Goal: Task Accomplishment & Management: Manage account settings

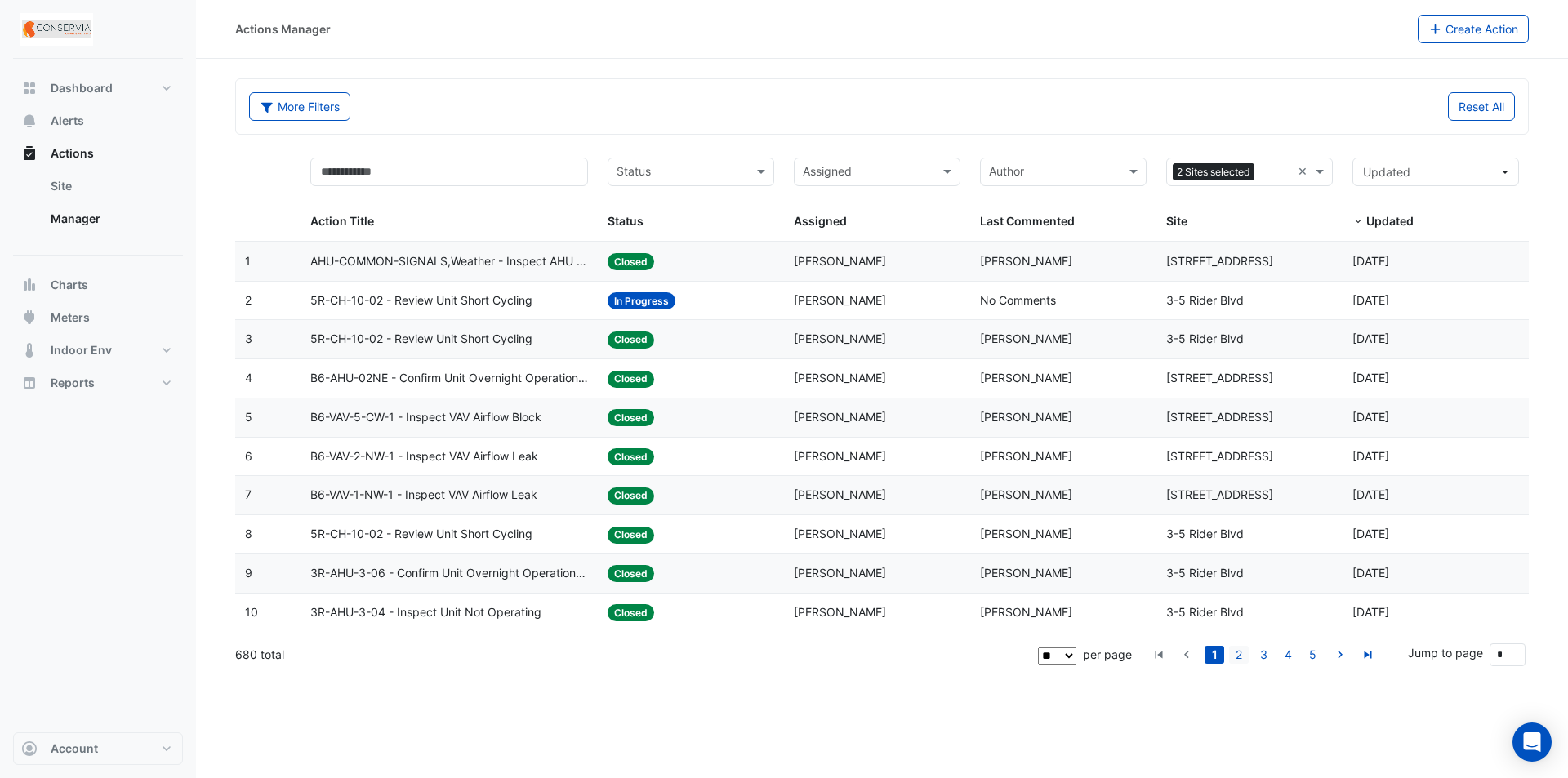
click at [1237, 652] on link "2" at bounding box center [1239, 654] width 20 height 18
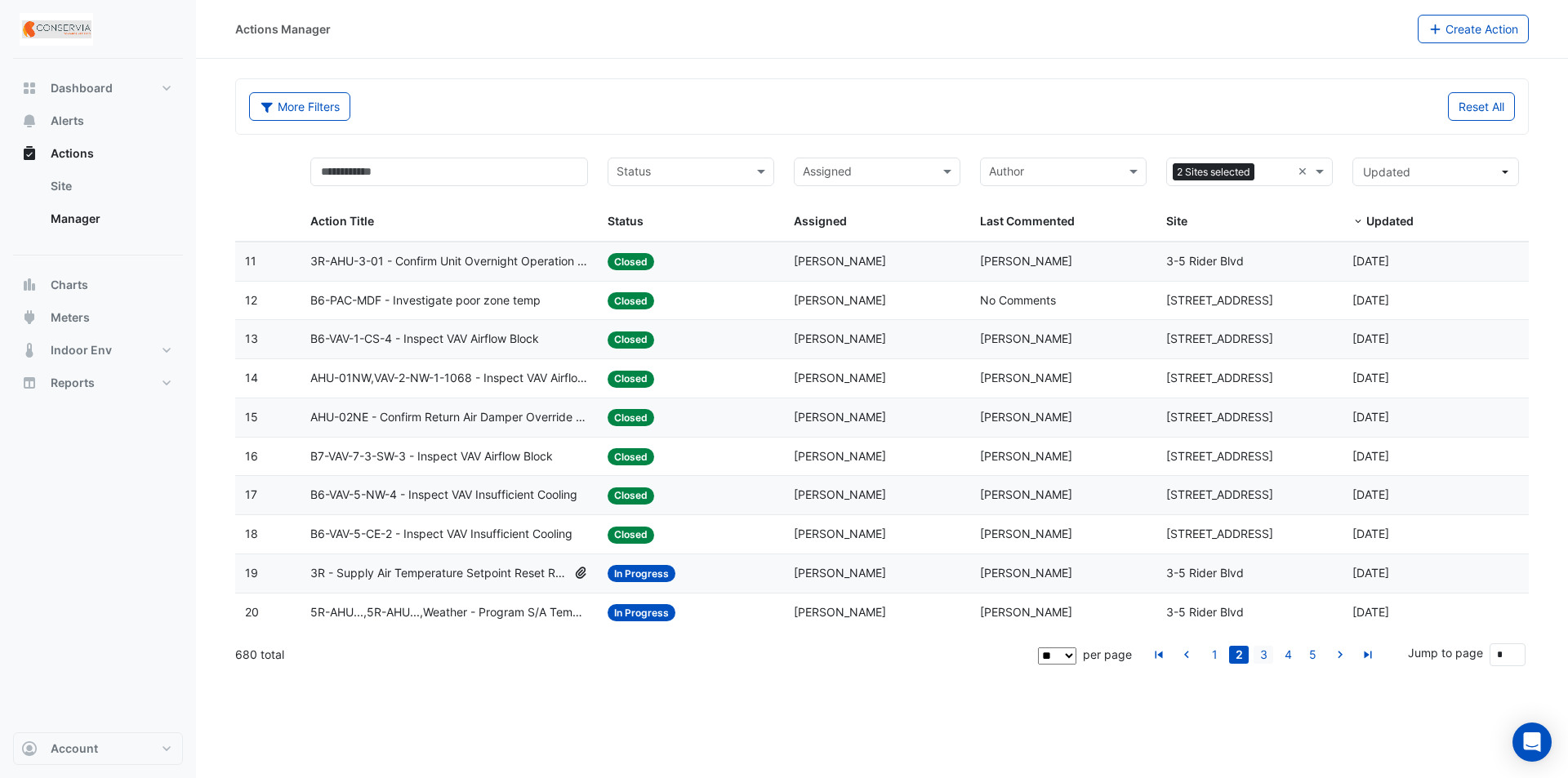
click at [1262, 652] on link "3" at bounding box center [1263, 654] width 20 height 18
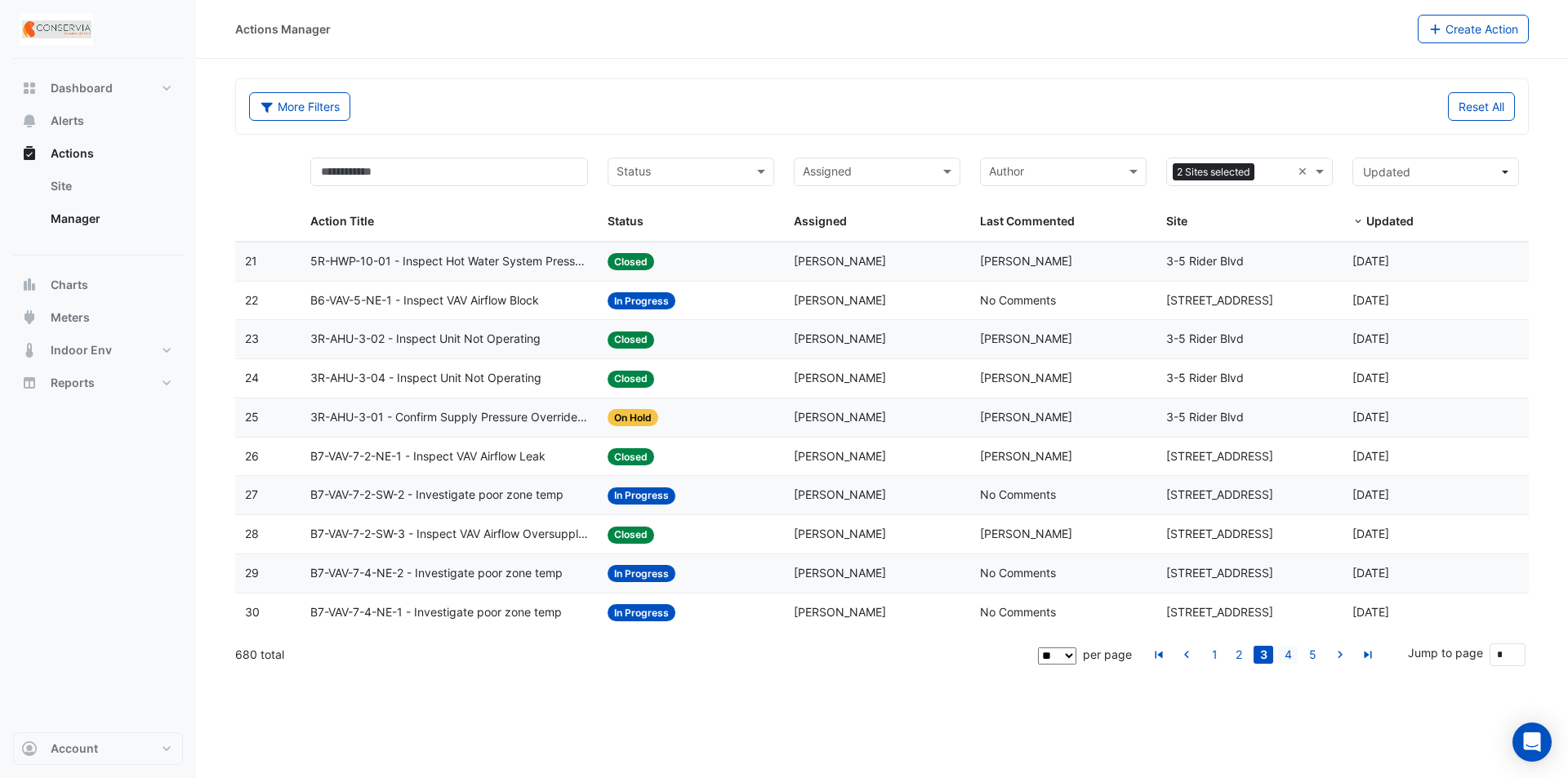
click at [1289, 655] on link "4" at bounding box center [1288, 654] width 20 height 18
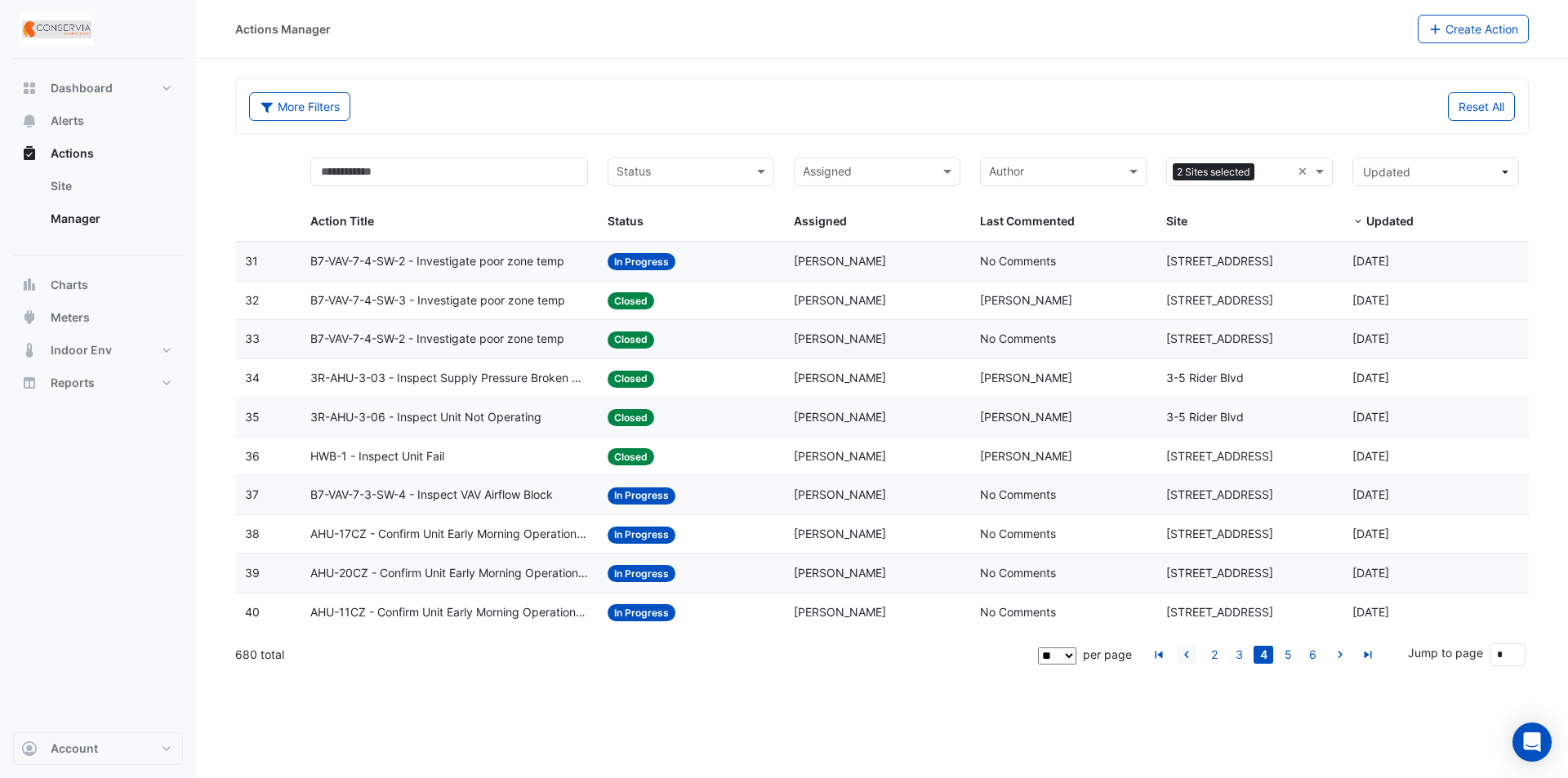
click at [1188, 658] on icon "go to previous page" at bounding box center [1186, 657] width 20 height 17
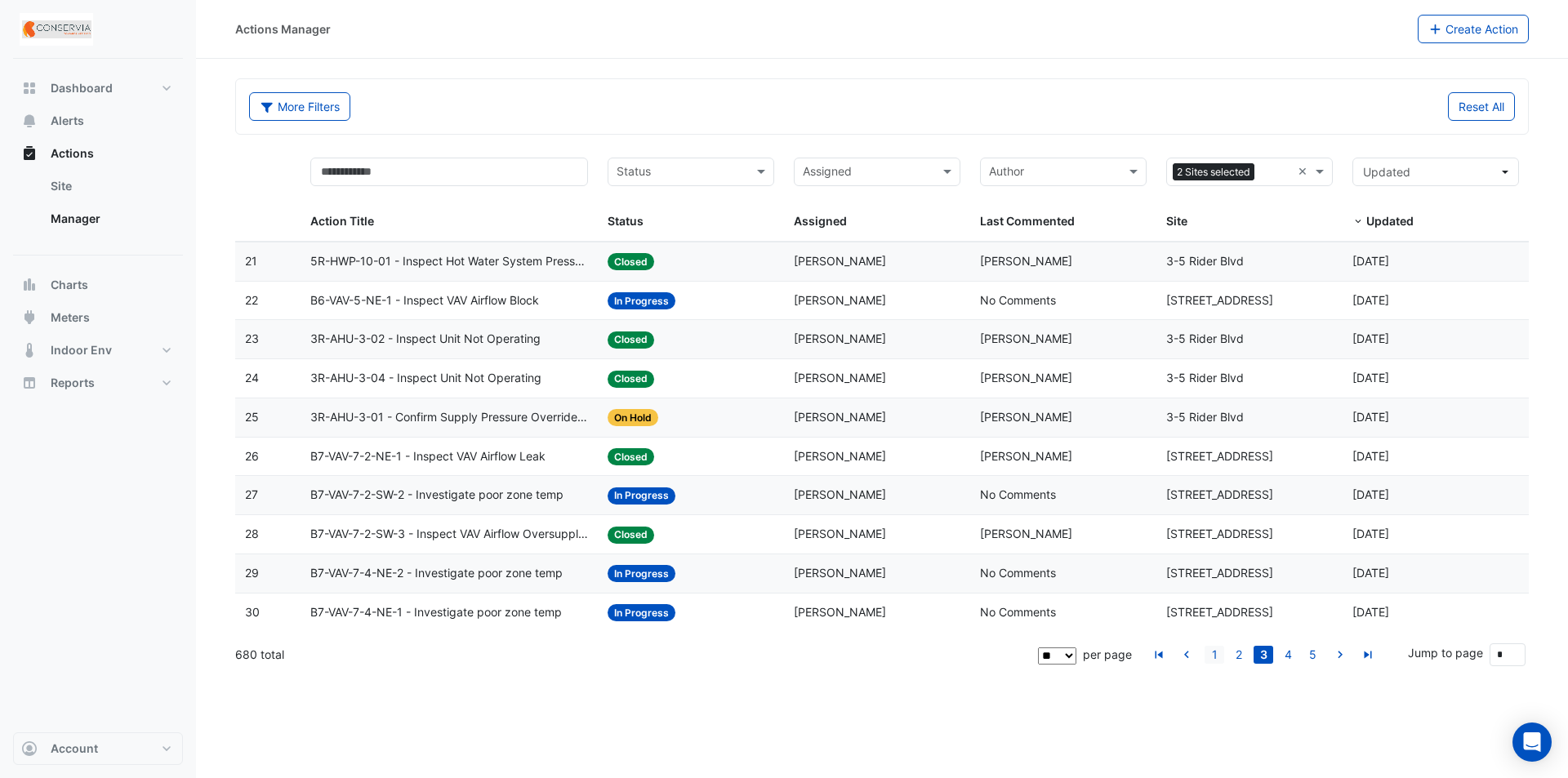
click at [1226, 658] on li "1" at bounding box center [1215, 654] width 24 height 18
click at [1217, 655] on link "1" at bounding box center [1215, 654] width 20 height 18
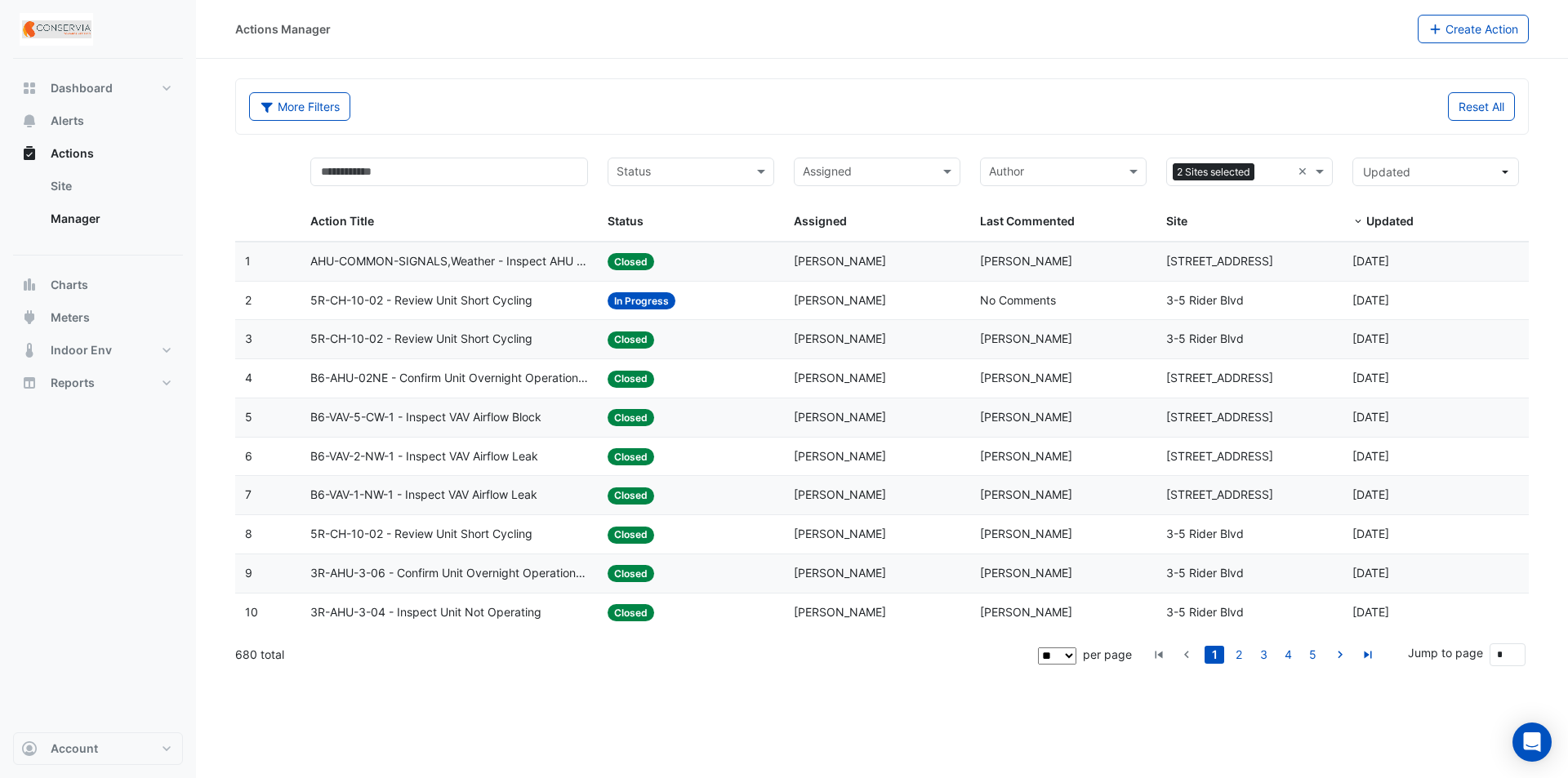
click at [896, 171] on input "text" at bounding box center [868, 174] width 130 height 19
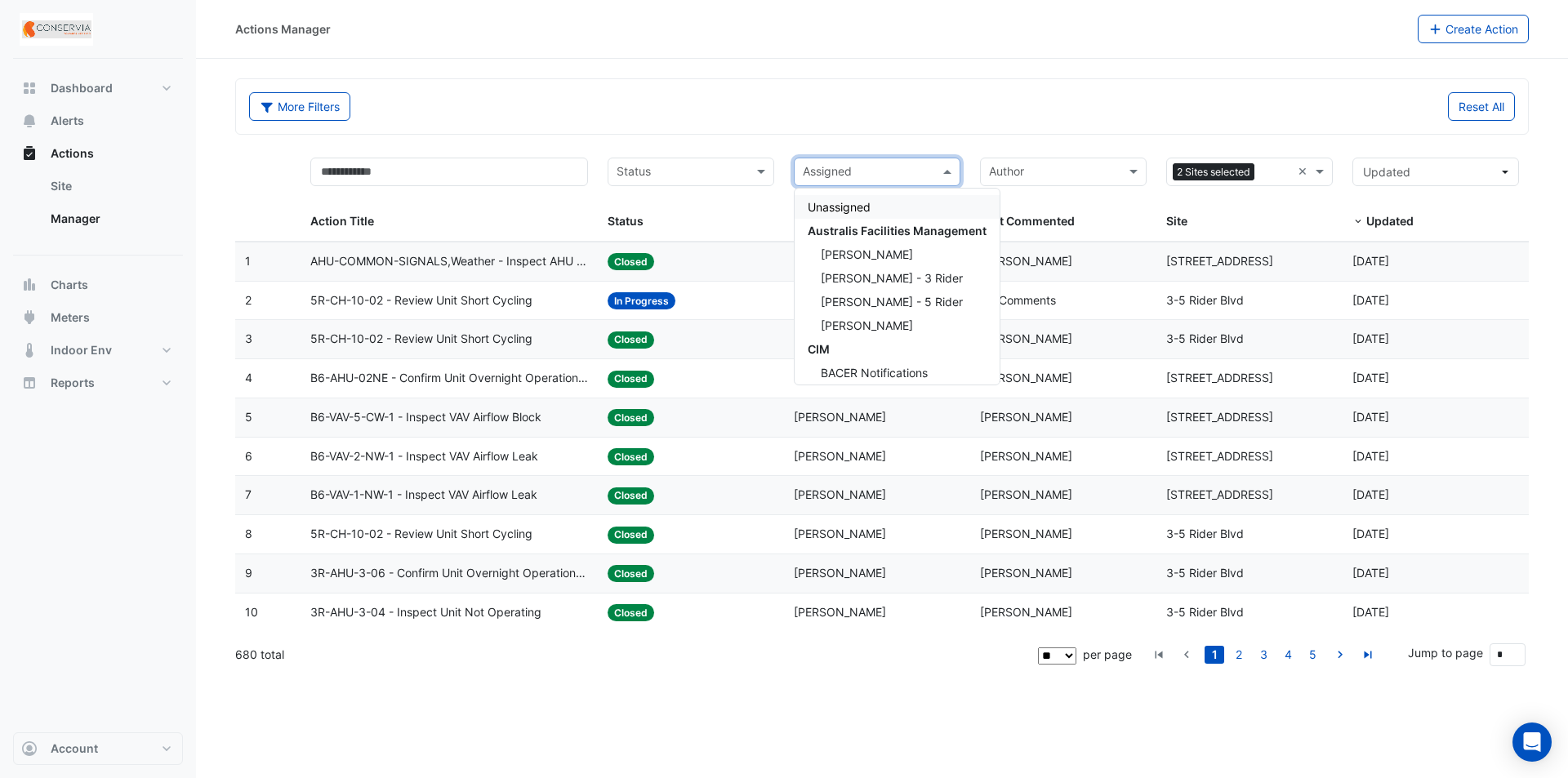
click at [896, 171] on input "text" at bounding box center [868, 174] width 130 height 19
click at [968, 86] on div "More Filters Reset All" at bounding box center [882, 106] width 1293 height 54
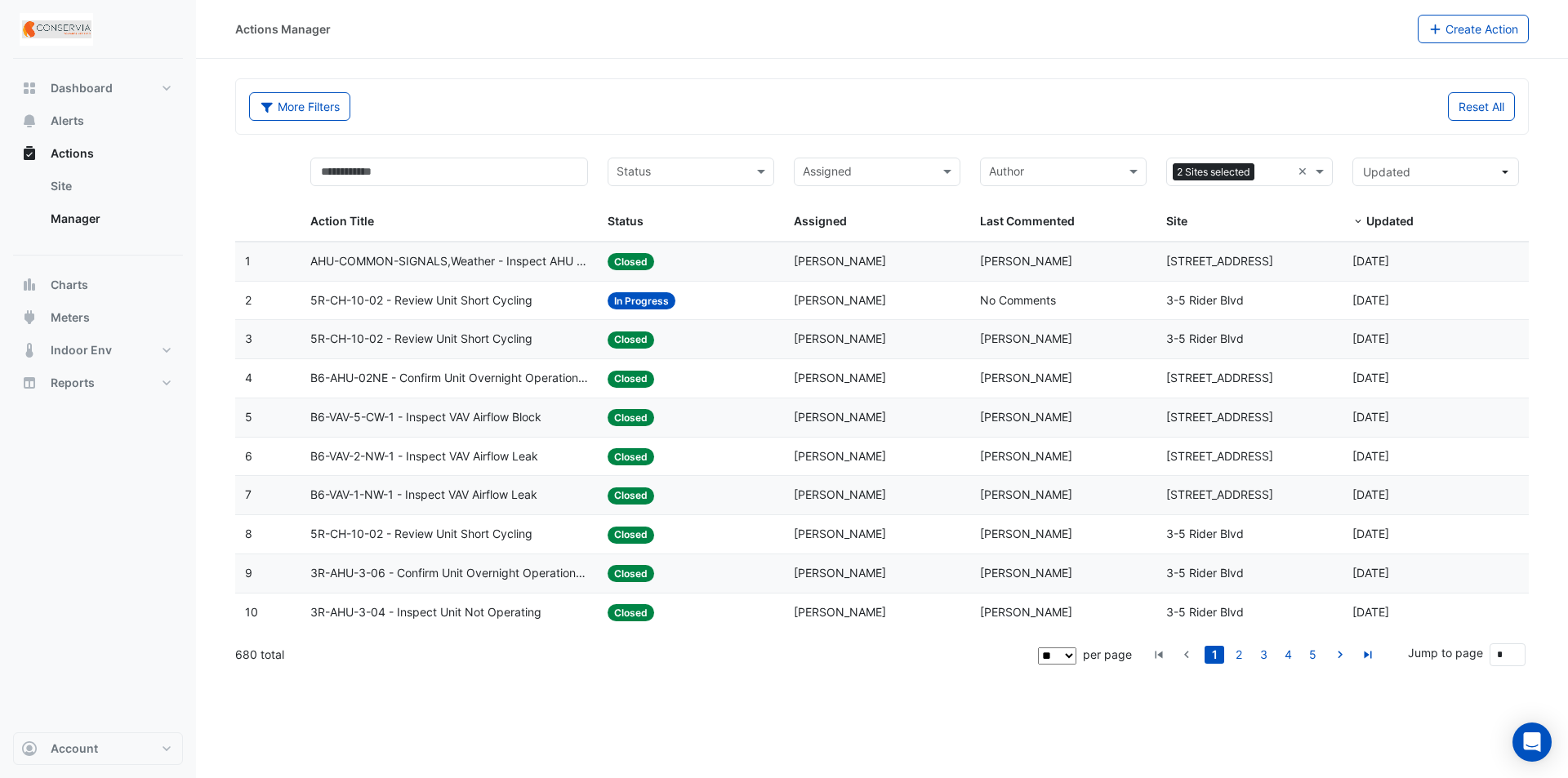
click at [1187, 655] on icon "go to previous page" at bounding box center [1186, 657] width 20 height 17
click at [429, 302] on span "5R-CH-10-02 - Review Unit Short Cycling" at bounding box center [421, 301] width 222 height 19
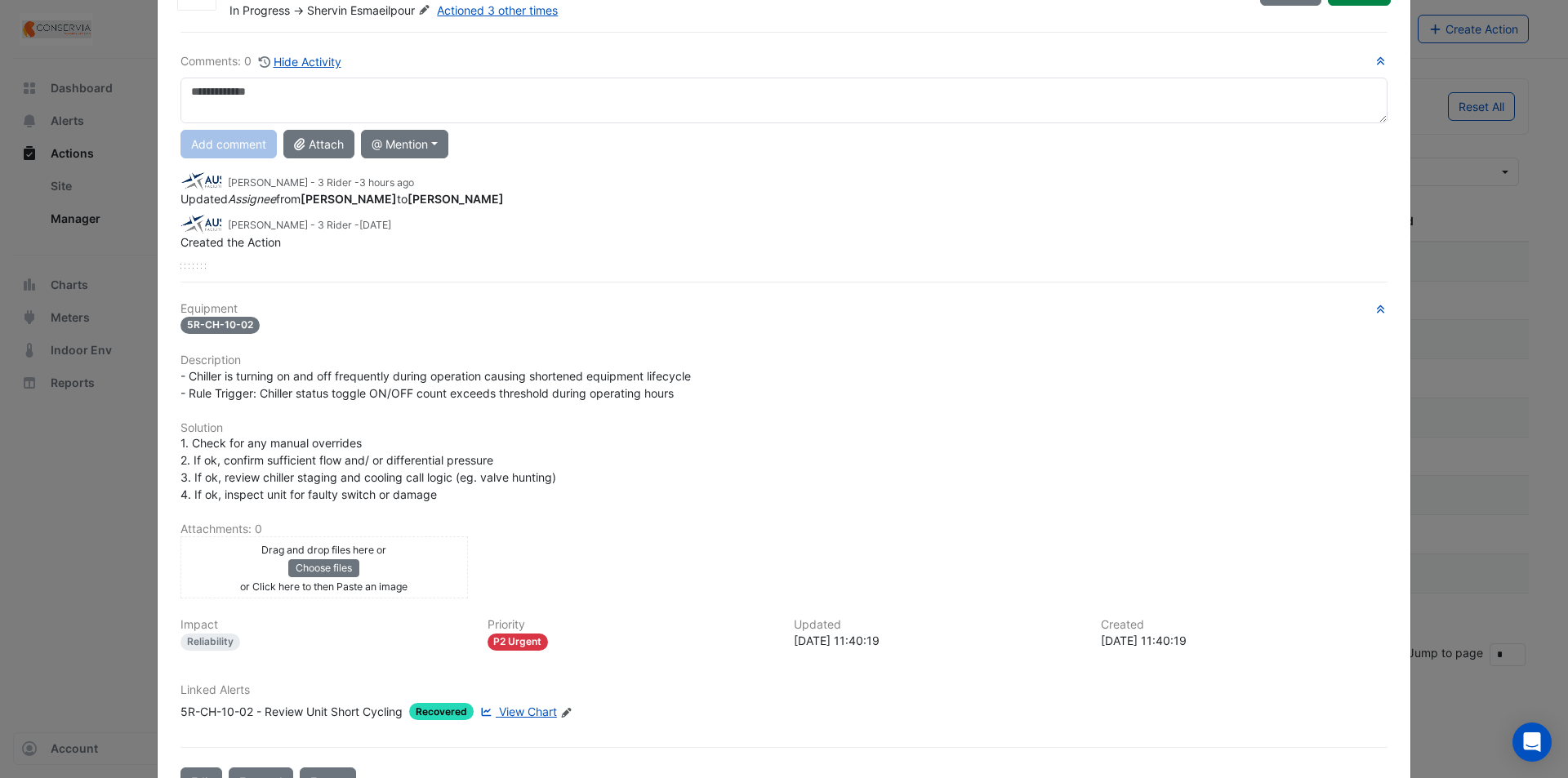
scroll to position [134, 0]
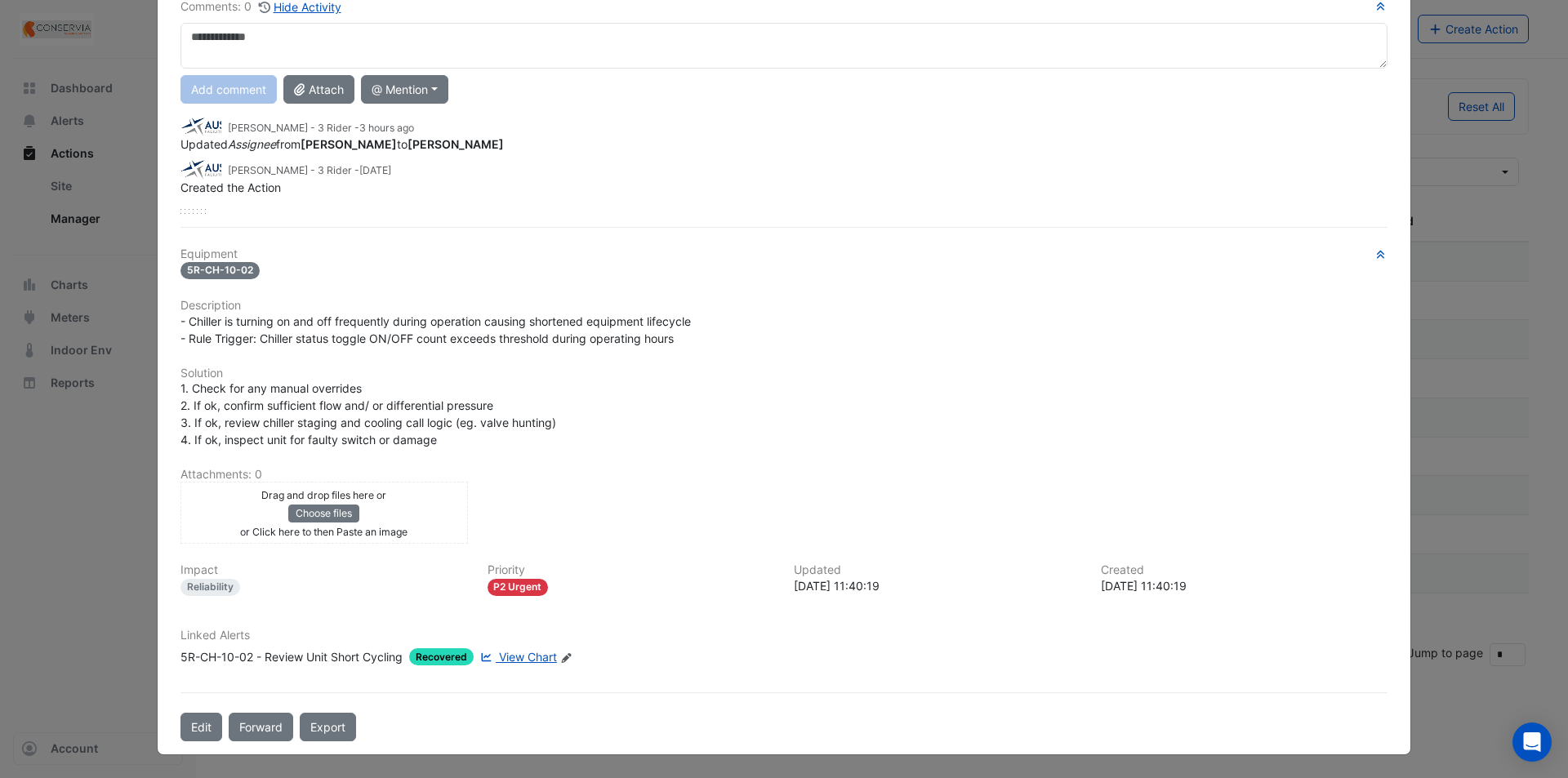
click at [524, 660] on span "View Chart" at bounding box center [528, 657] width 58 height 14
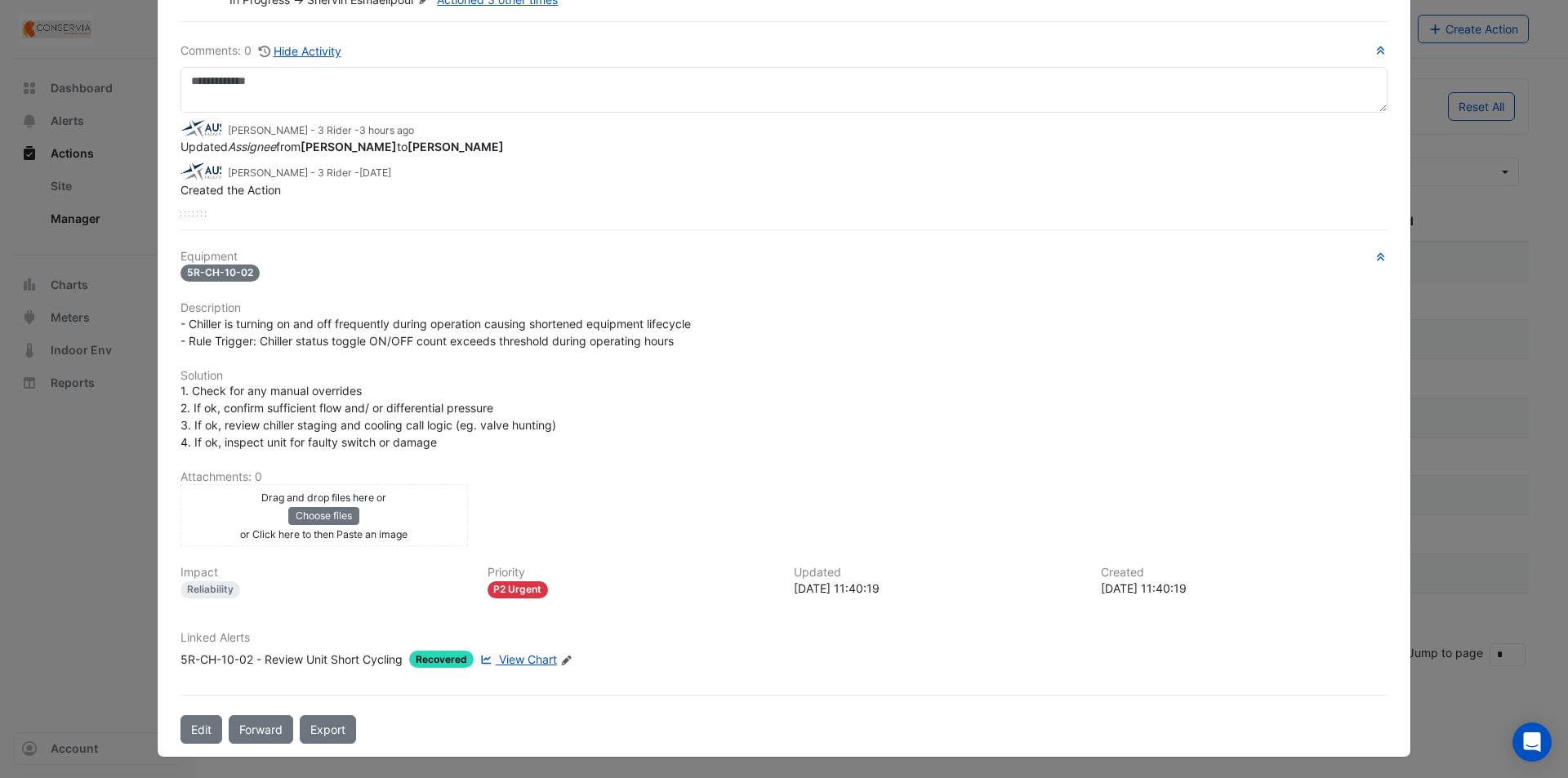
scroll to position [93, 0]
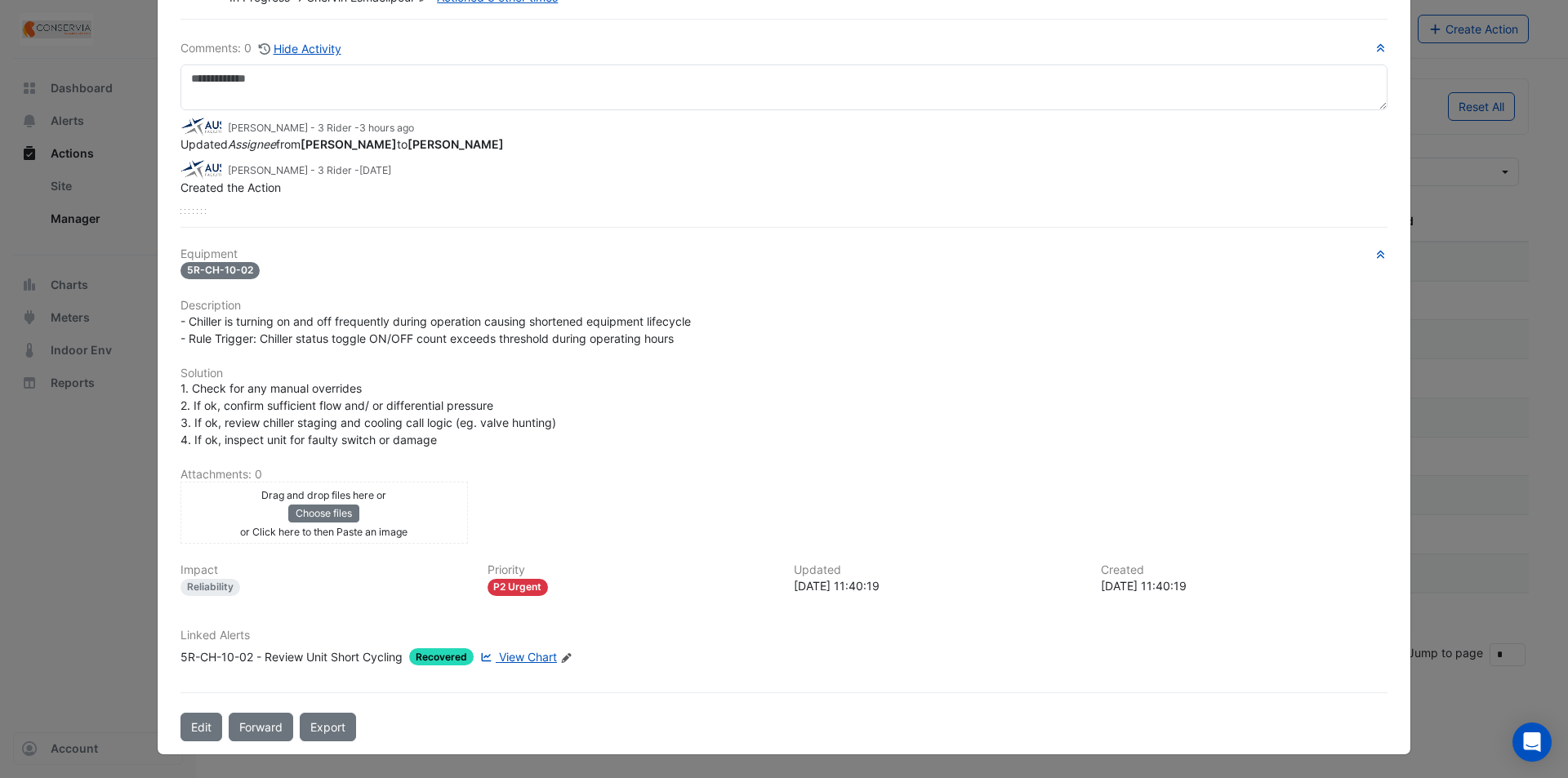
click at [523, 656] on span "View Chart" at bounding box center [528, 657] width 58 height 14
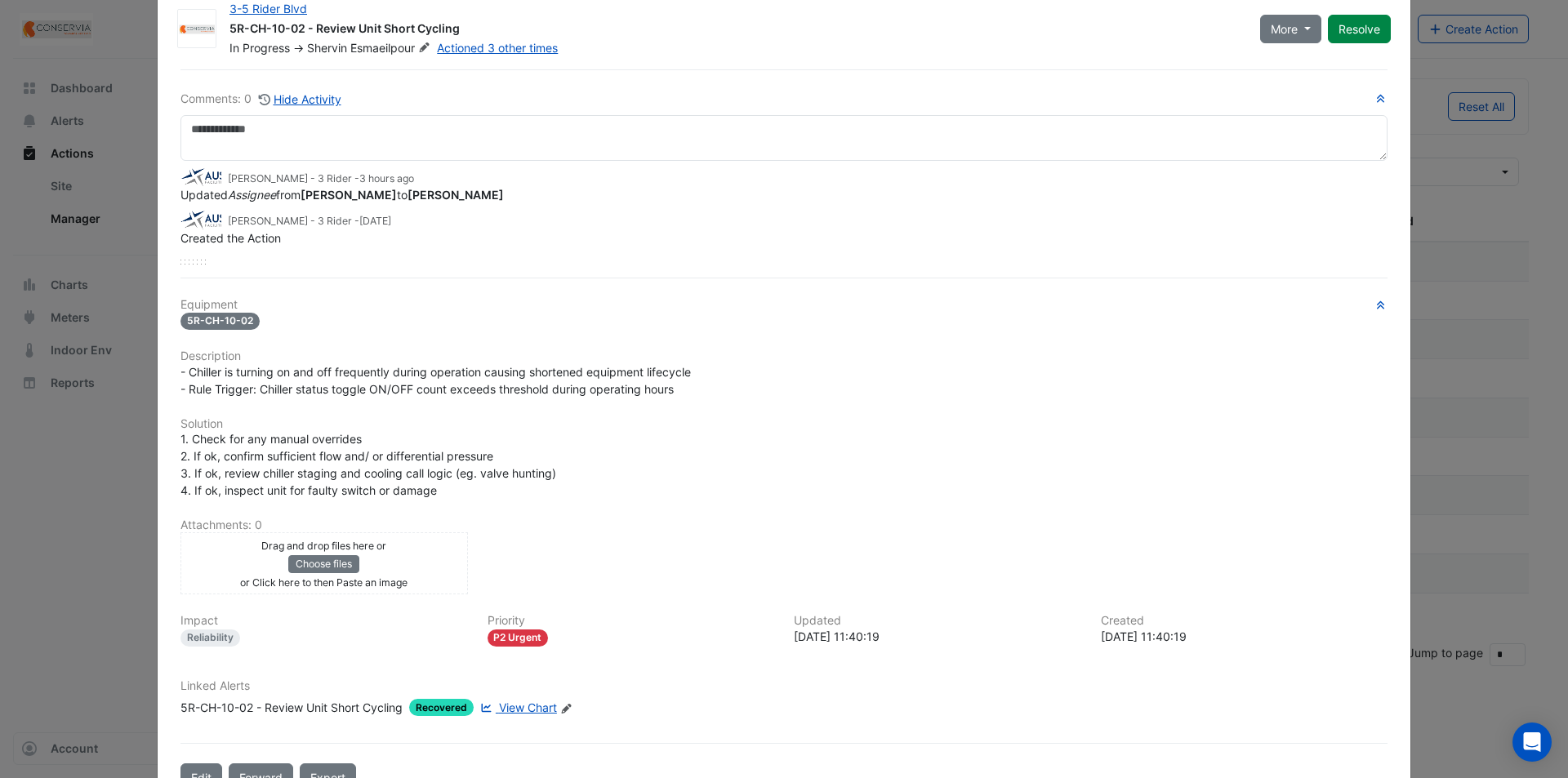
scroll to position [0, 0]
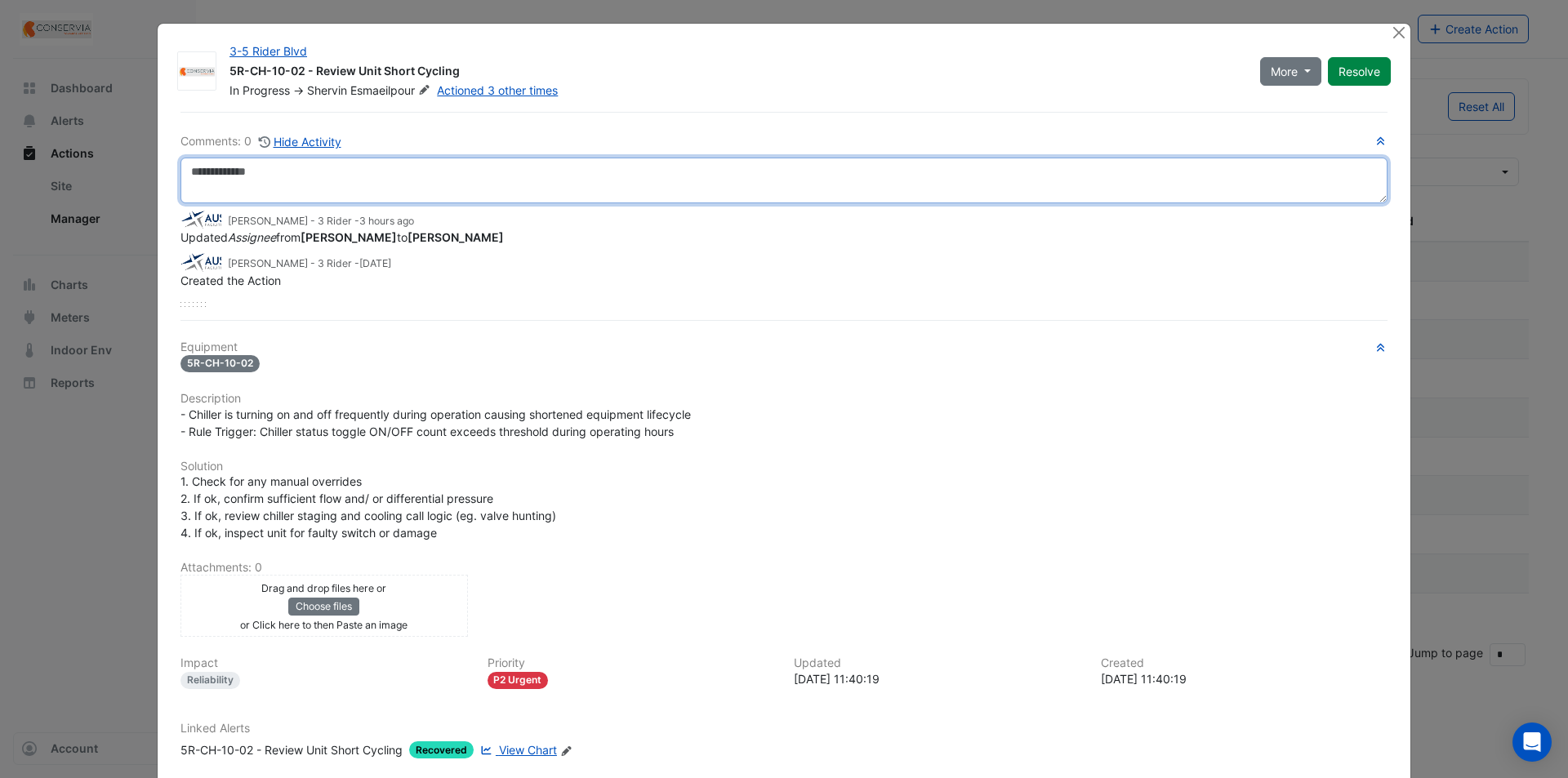
click at [316, 178] on textarea at bounding box center [784, 180] width 1207 height 46
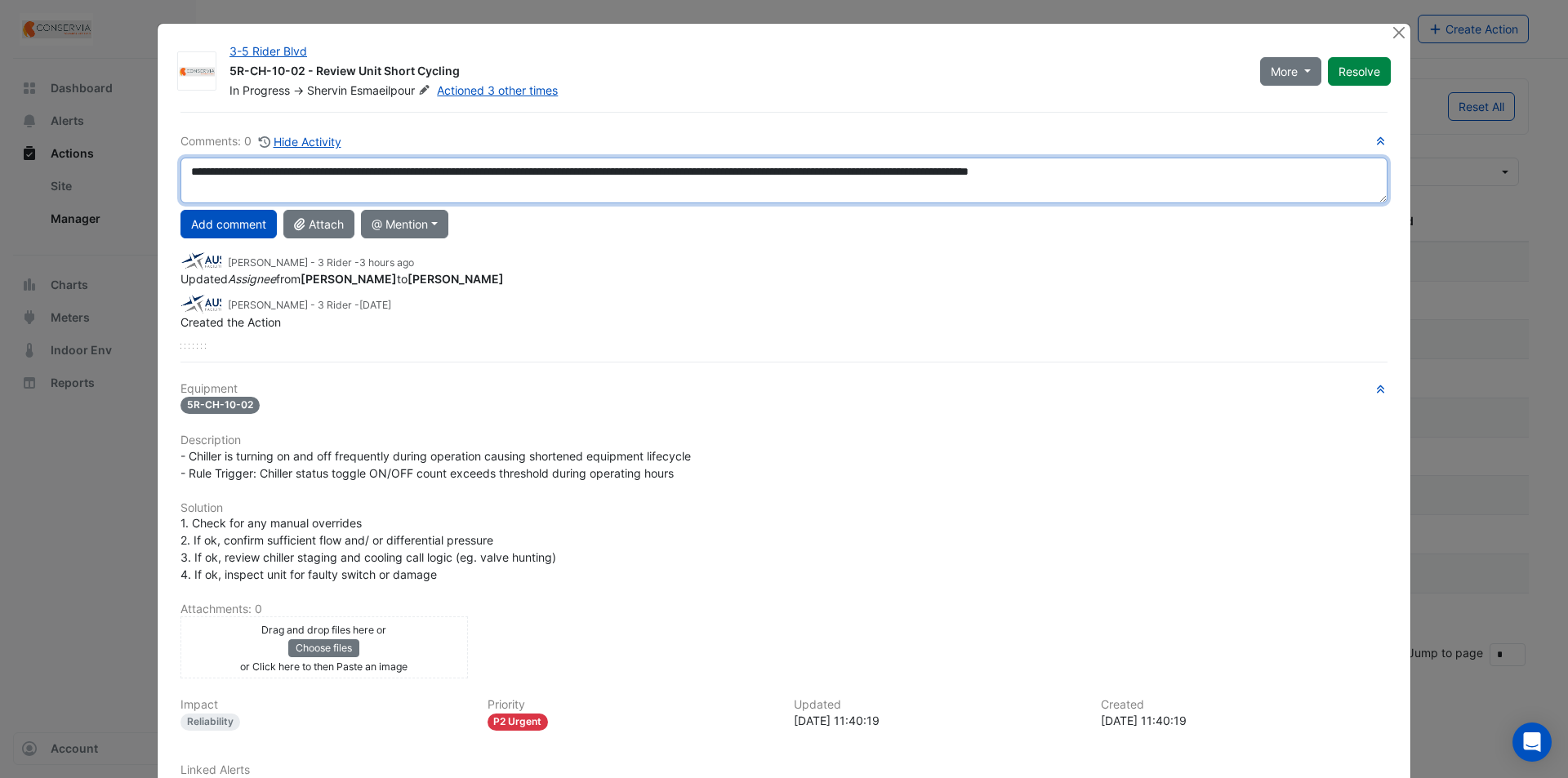
drag, startPoint x: 727, startPoint y: 178, endPoint x: 715, endPoint y: 173, distance: 13.0
click at [713, 165] on textarea "**********" at bounding box center [784, 180] width 1207 height 46
click at [756, 178] on textarea "**********" at bounding box center [784, 180] width 1207 height 46
click at [879, 185] on textarea "**********" at bounding box center [784, 180] width 1207 height 46
click at [1180, 176] on textarea "**********" at bounding box center [784, 180] width 1207 height 46
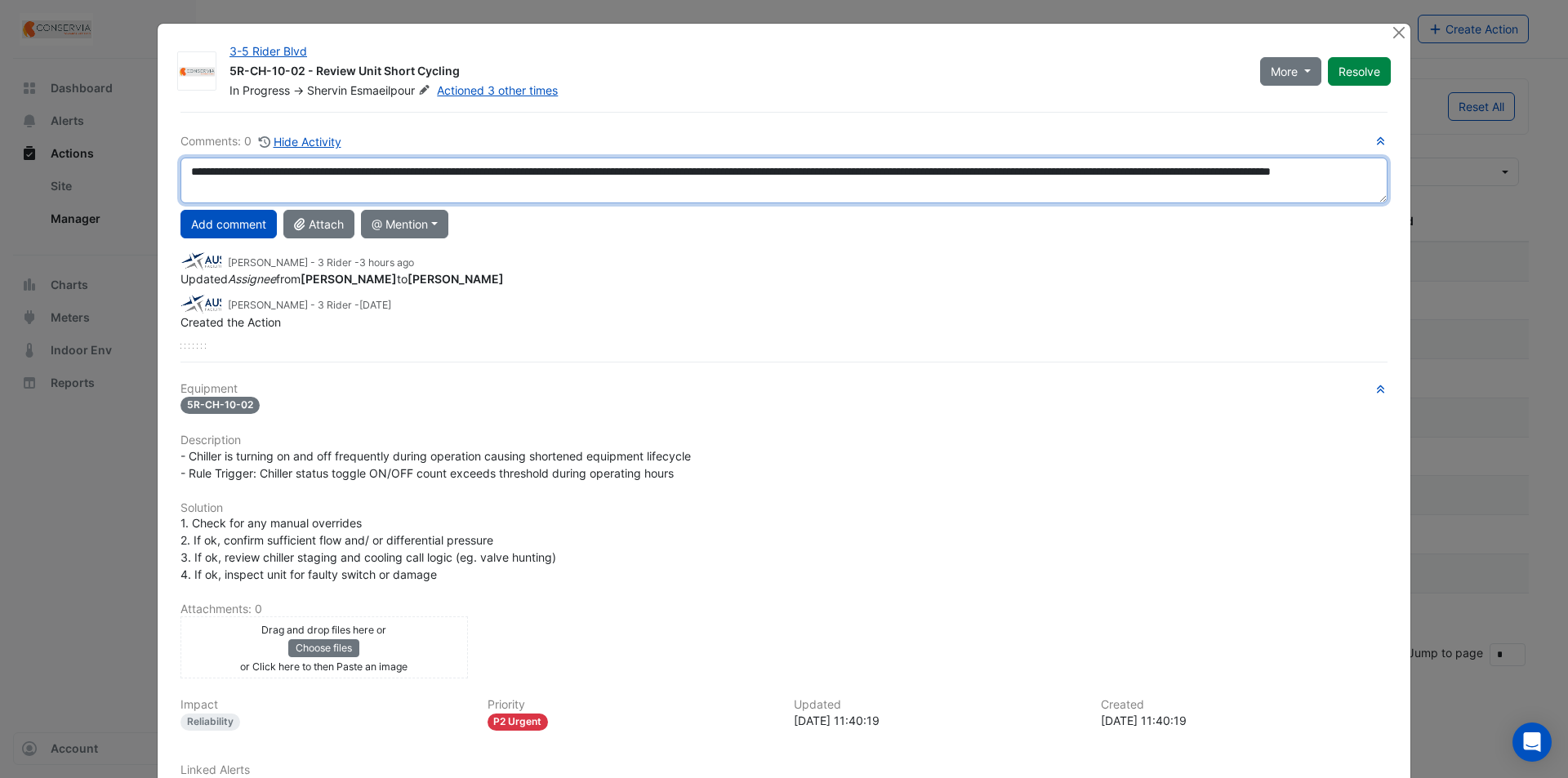
click at [386, 192] on textarea "**********" at bounding box center [784, 180] width 1207 height 46
click at [726, 196] on textarea "**********" at bounding box center [784, 180] width 1207 height 46
type textarea "**********"
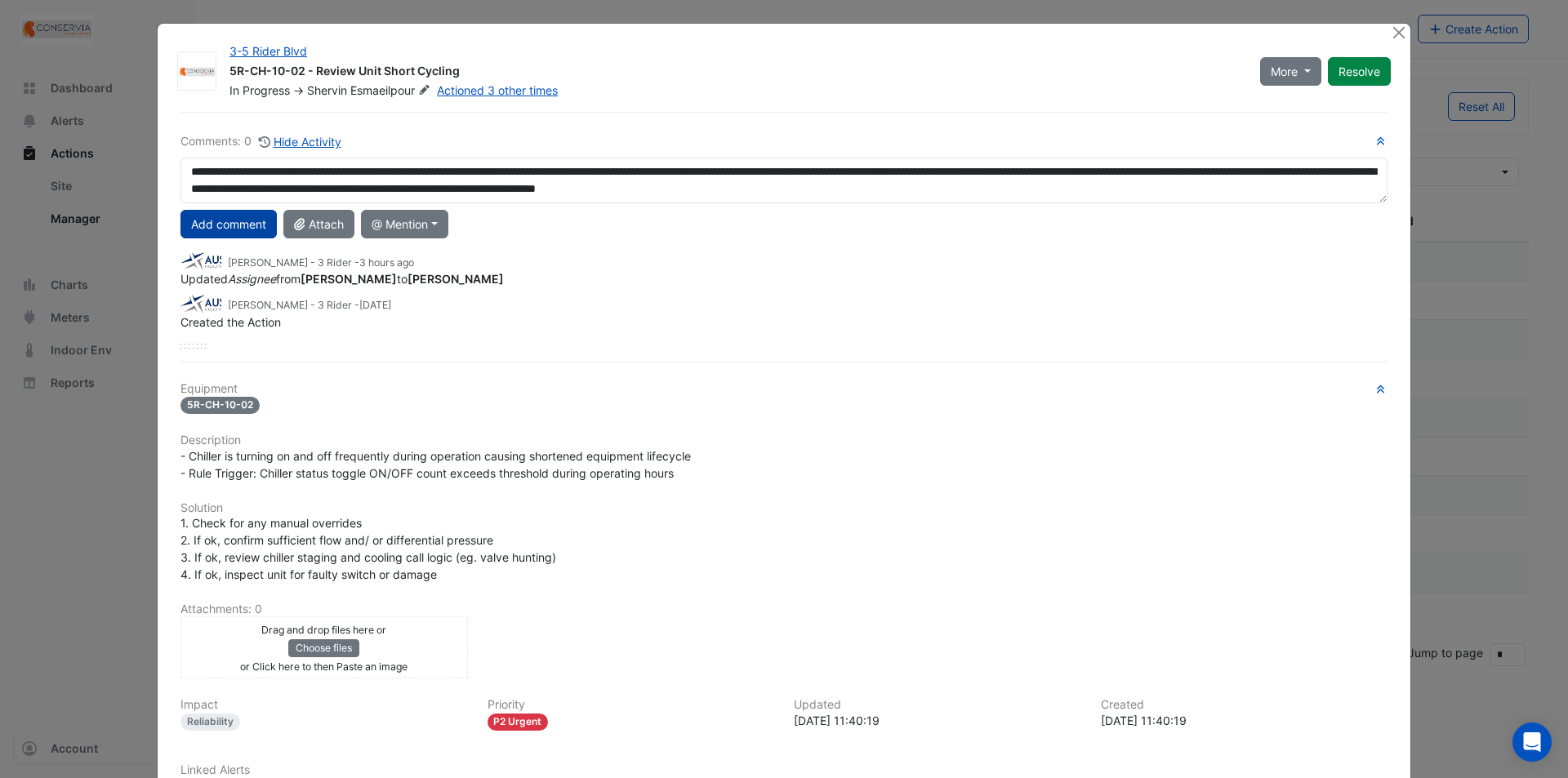
click at [238, 220] on button "Add comment" at bounding box center [228, 224] width 97 height 28
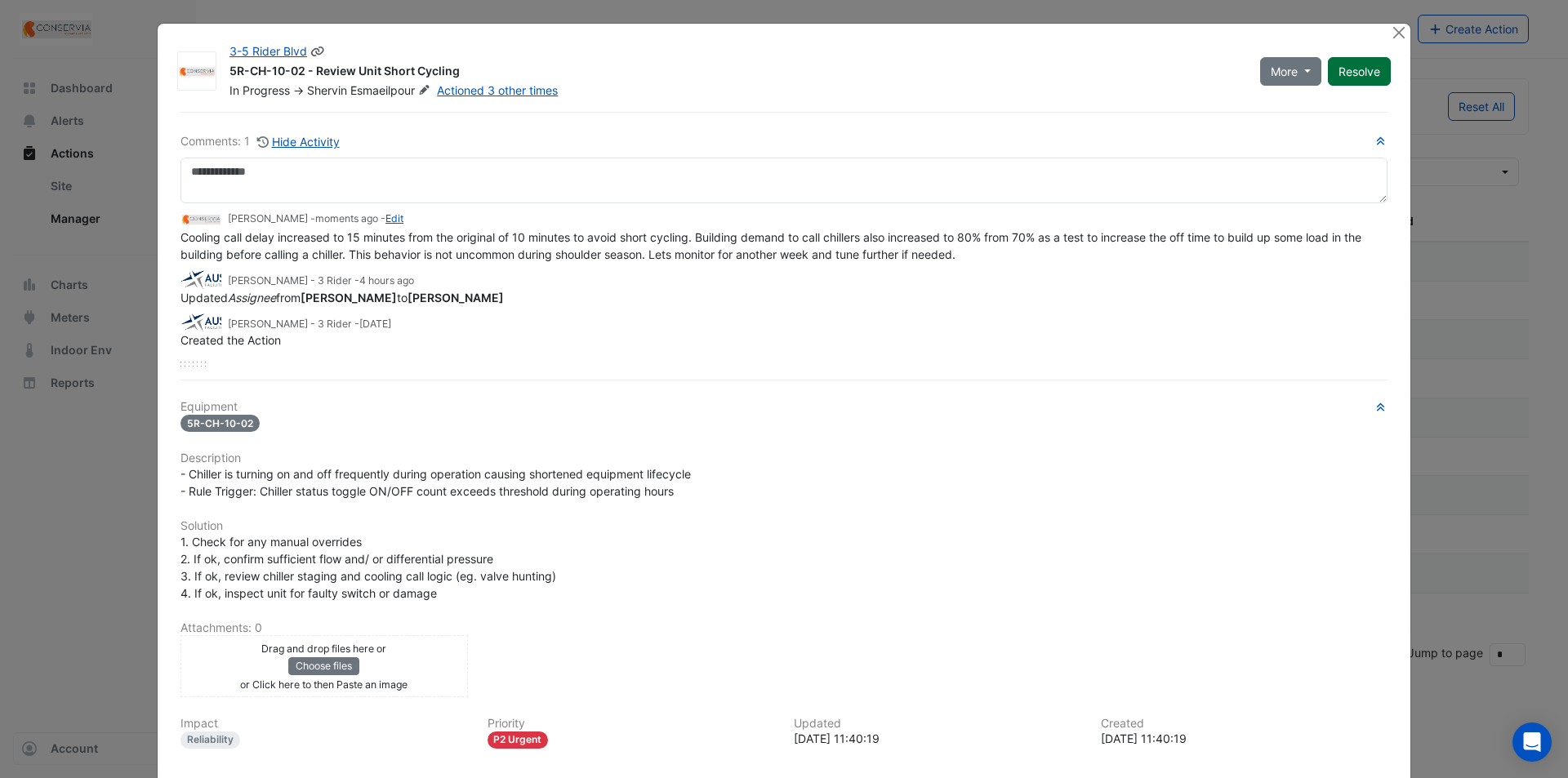
click at [1335, 79] on button "Resolve" at bounding box center [1359, 71] width 63 height 28
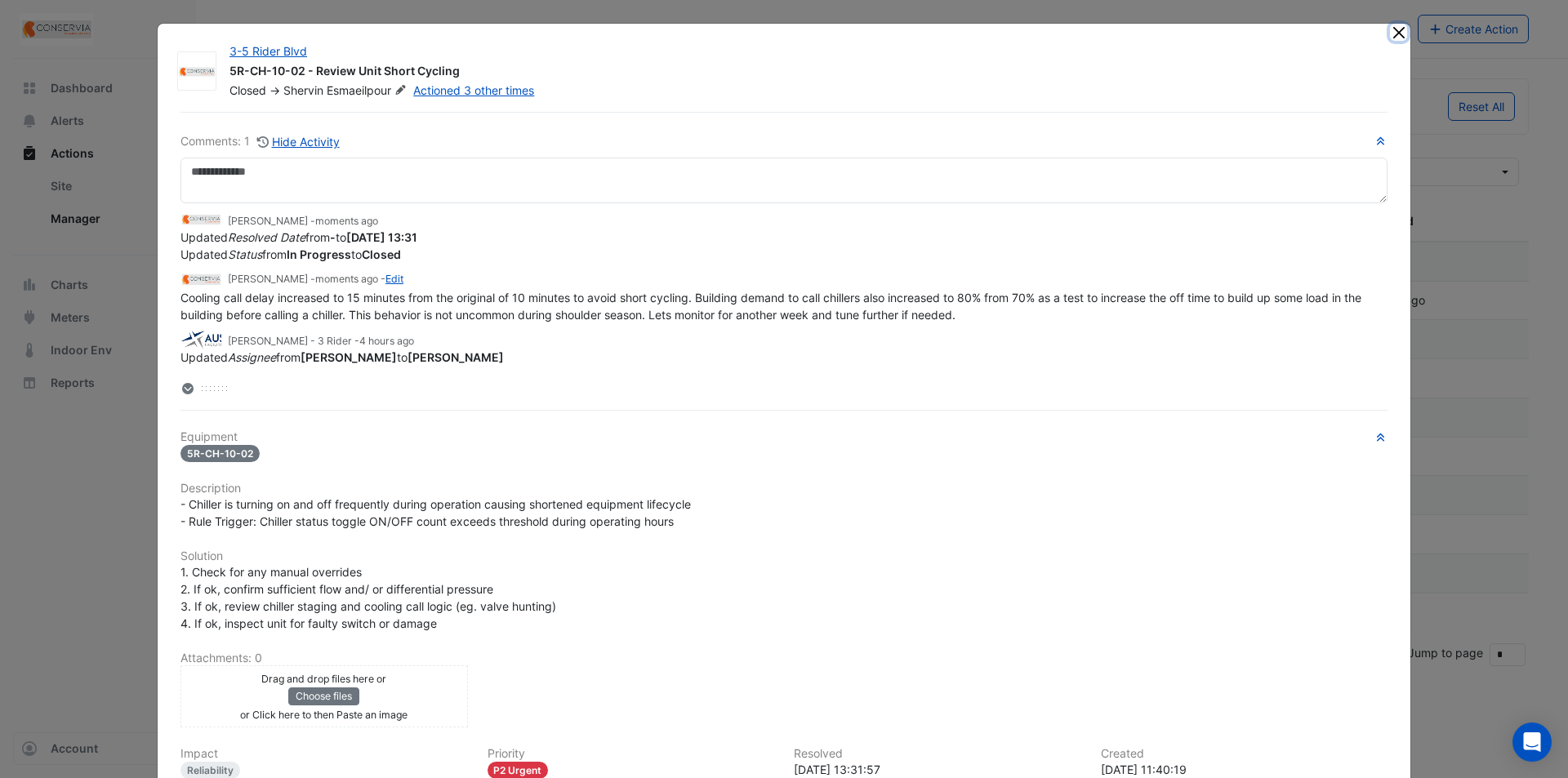
click at [1400, 34] on button "Close" at bounding box center [1399, 32] width 17 height 17
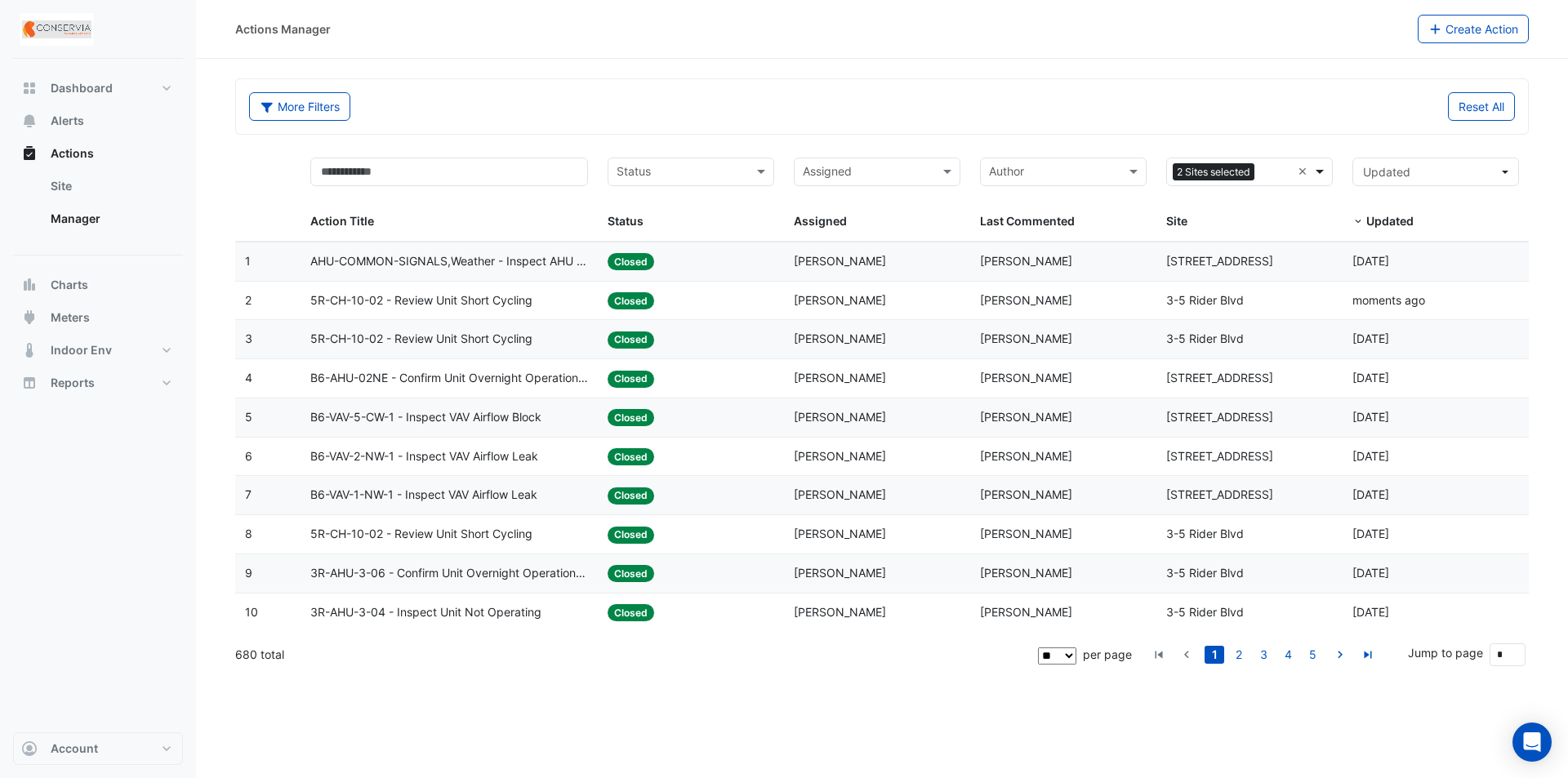
click at [1321, 176] on span at bounding box center [1323, 172] width 21 height 19
click at [1278, 169] on input "text" at bounding box center [1277, 174] width 30 height 19
click at [1311, 113] on div "Reset All" at bounding box center [1203, 106] width 643 height 28
click at [1094, 168] on input "text" at bounding box center [1054, 174] width 130 height 19
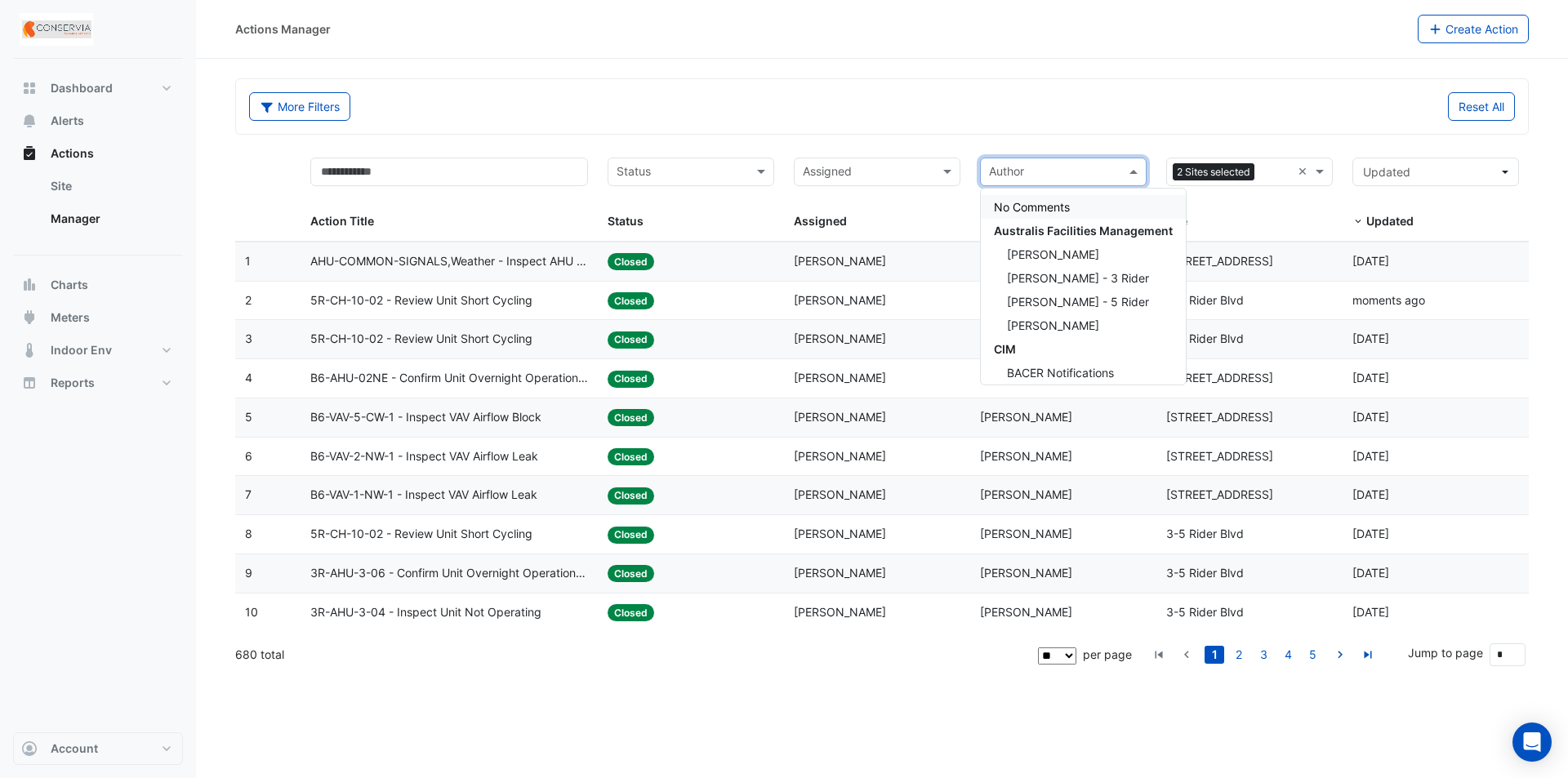
click at [1094, 168] on input "text" at bounding box center [1054, 174] width 130 height 19
click at [834, 173] on input "text" at bounding box center [868, 174] width 130 height 19
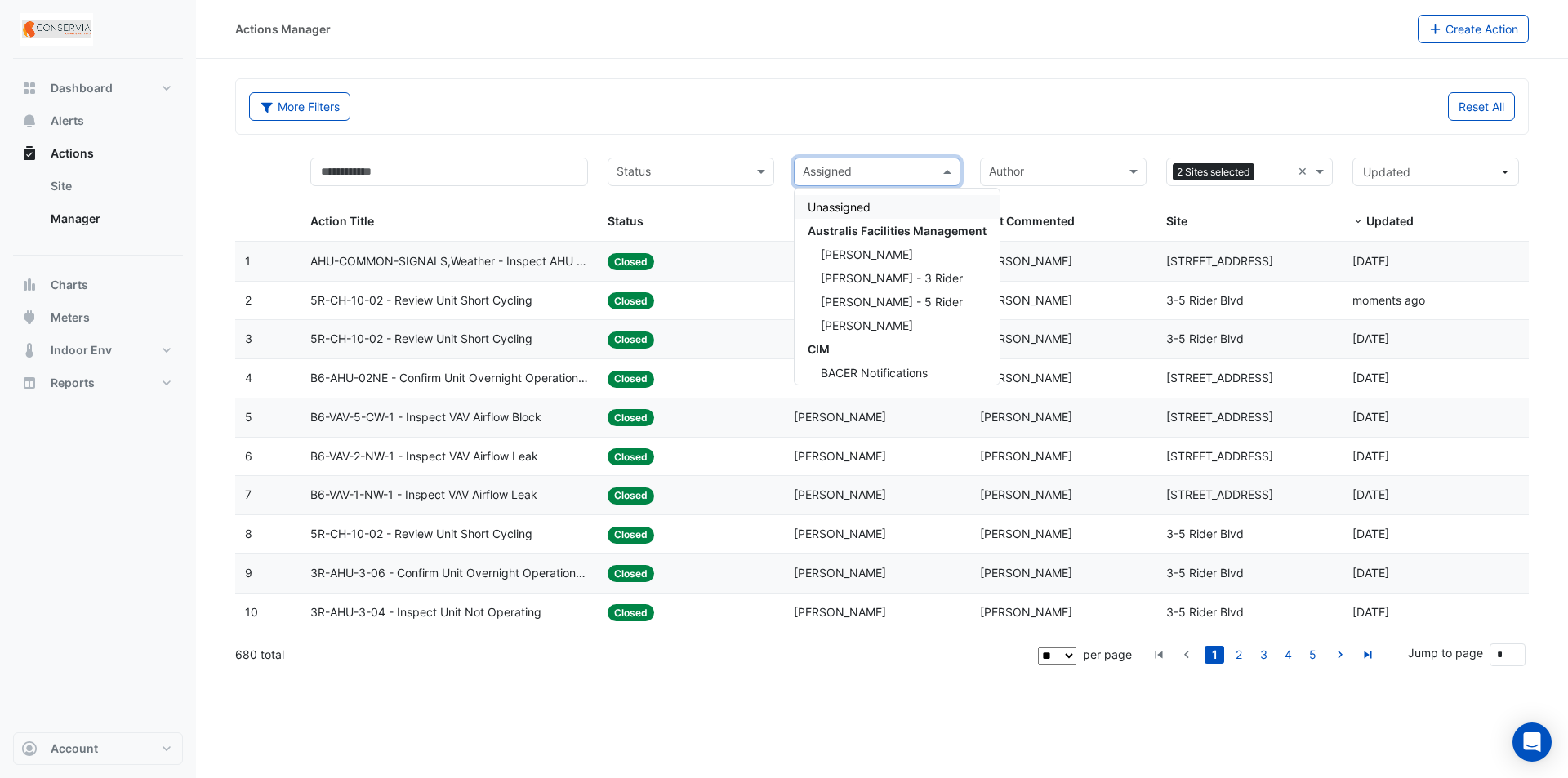
click at [869, 163] on div "Assigned" at bounding box center [863, 172] width 138 height 26
click at [661, 165] on input "text" at bounding box center [682, 174] width 130 height 19
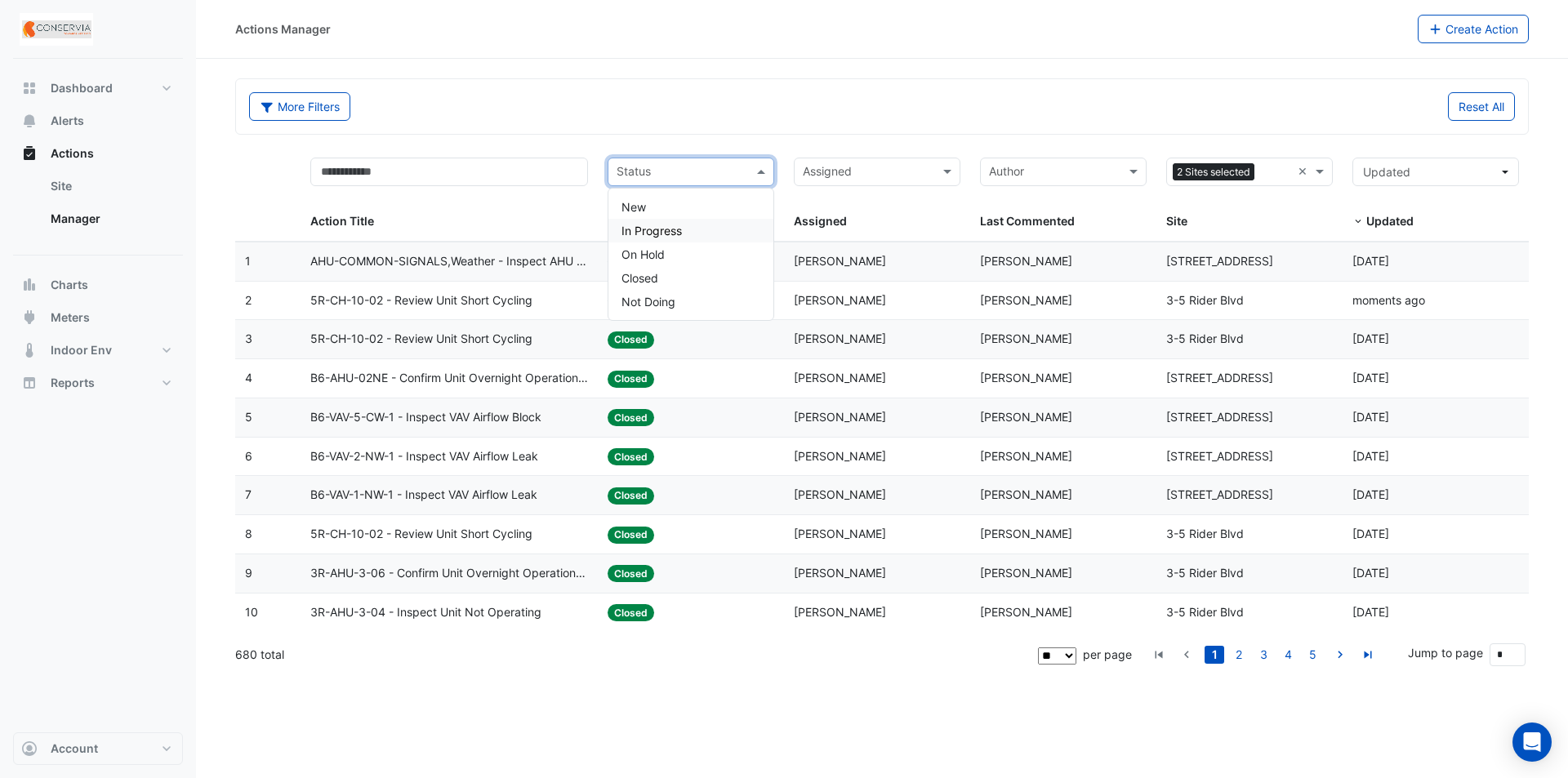
click at [672, 227] on span "In Progress" at bounding box center [651, 230] width 60 height 14
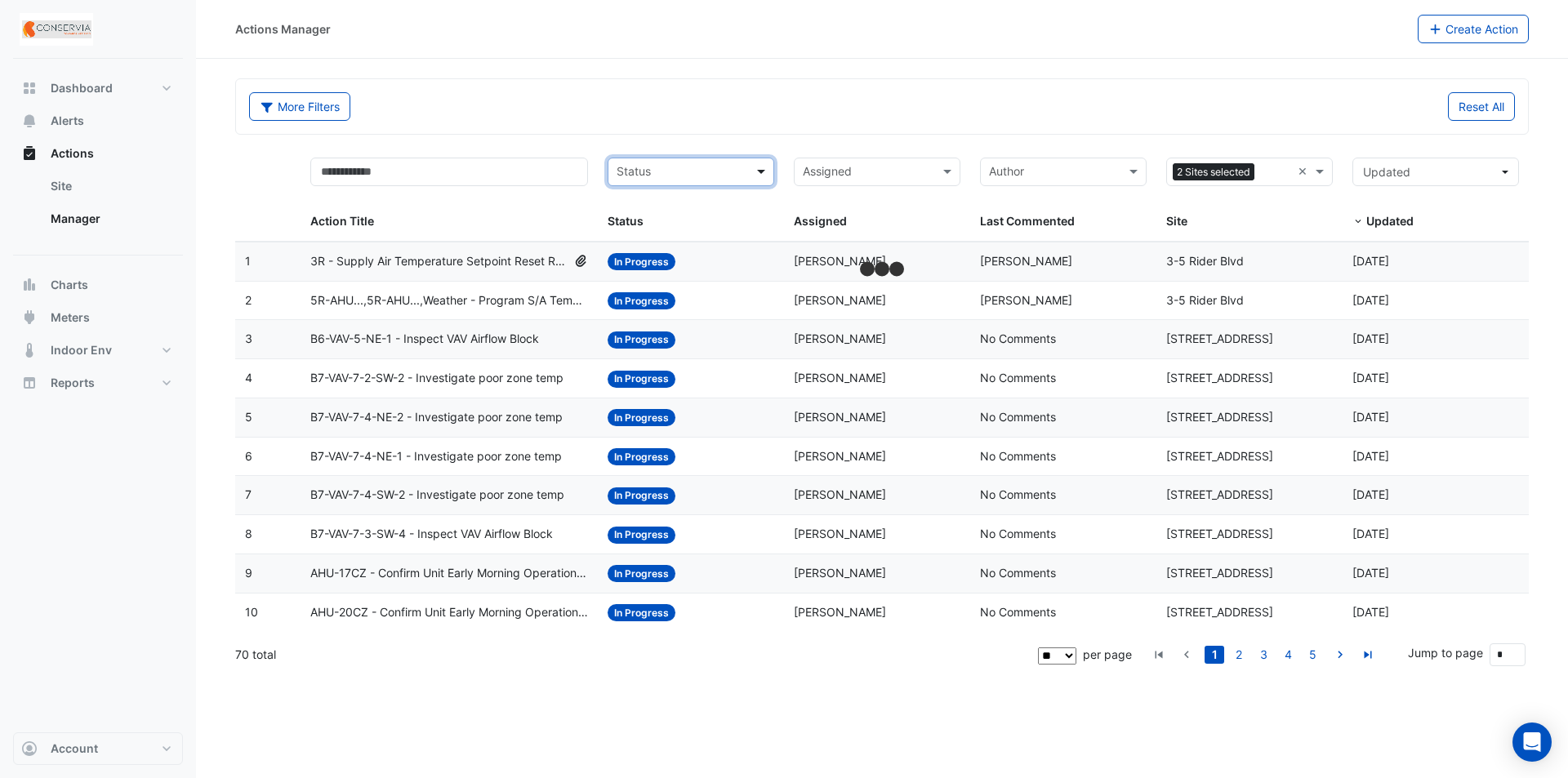
click at [765, 165] on span at bounding box center [763, 172] width 21 height 19
click at [655, 205] on div "New" at bounding box center [691, 207] width 165 height 23
